Goal: Information Seeking & Learning: Learn about a topic

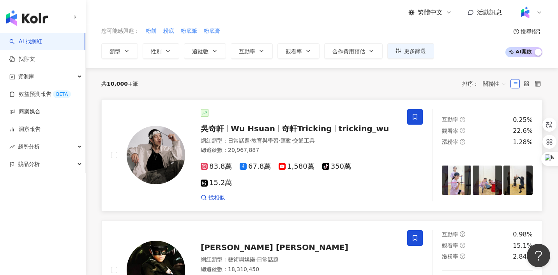
scroll to position [42, 0]
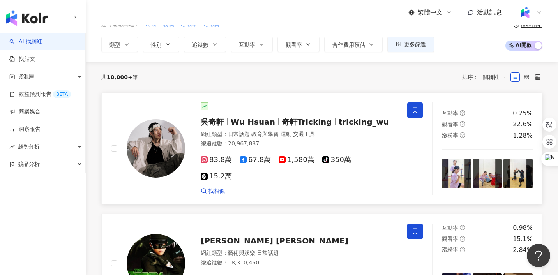
click at [158, 140] on img at bounding box center [156, 148] width 58 height 58
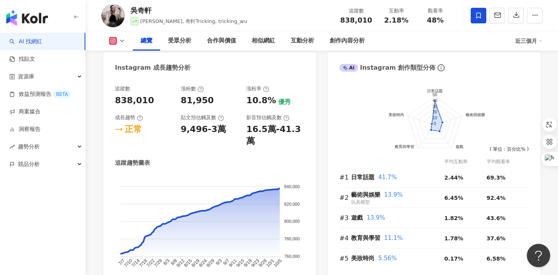
scroll to position [422, 0]
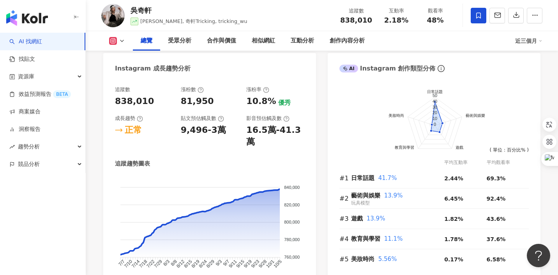
click at [123, 42] on icon at bounding box center [122, 41] width 6 height 6
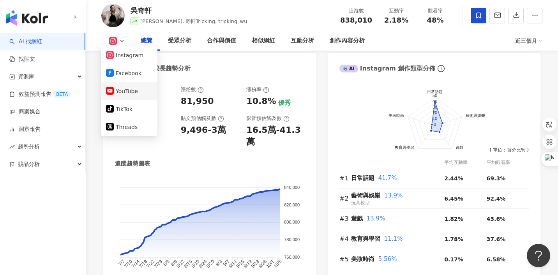
click at [126, 92] on button "YouTube" at bounding box center [129, 91] width 47 height 11
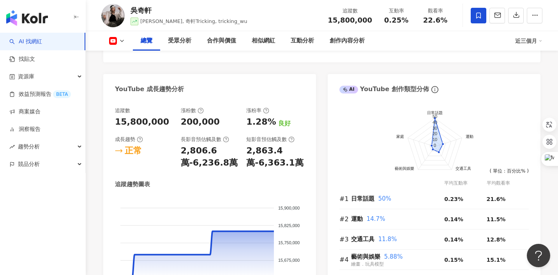
scroll to position [406, 0]
